Goal: Information Seeking & Learning: Understand process/instructions

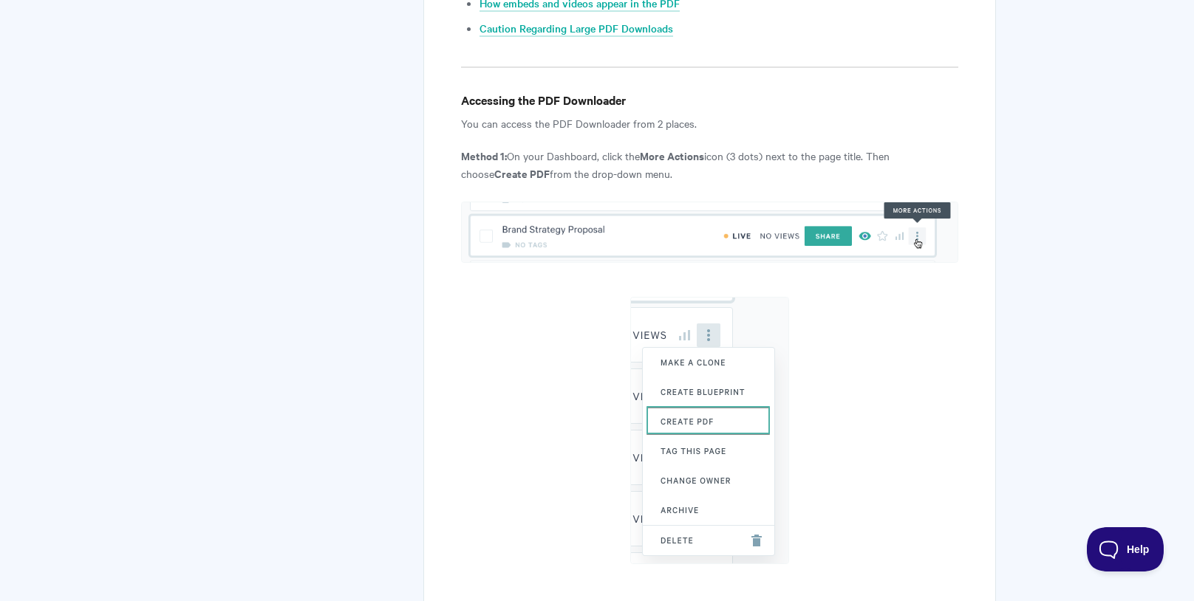
scroll to position [744, 0]
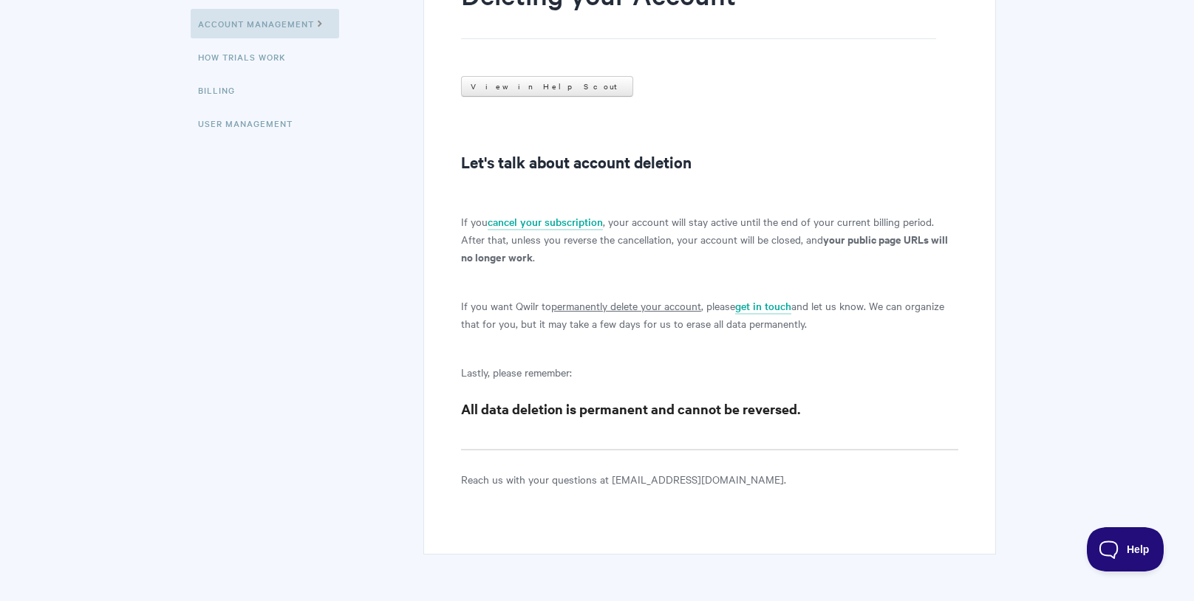
scroll to position [276, 0]
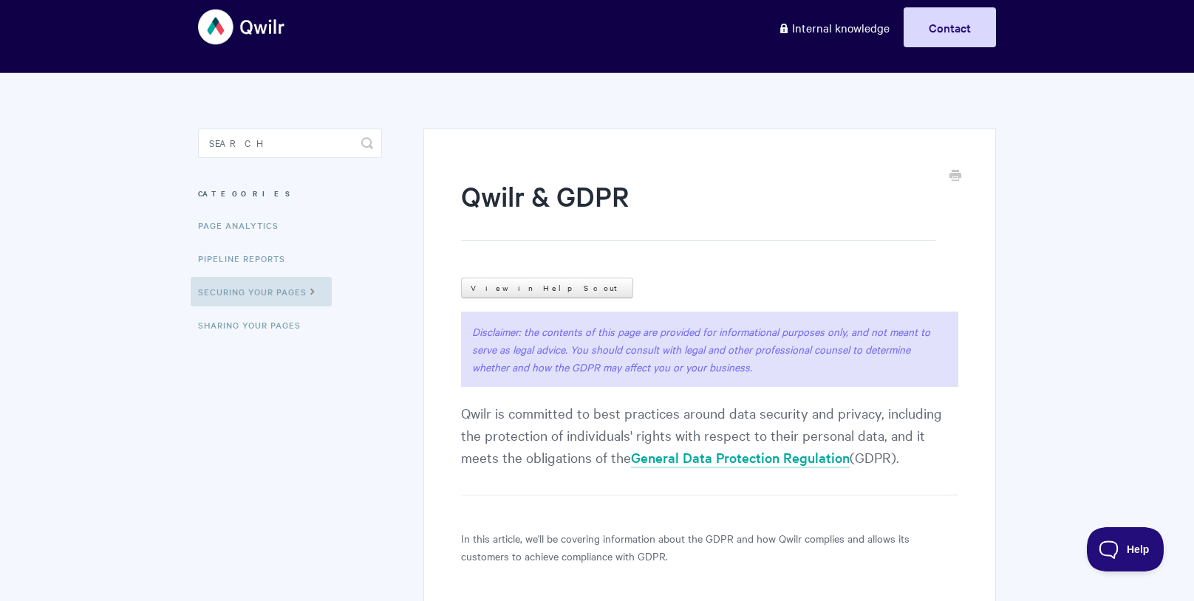
scroll to position [16, 0]
